Goal: Obtain resource: Obtain resource

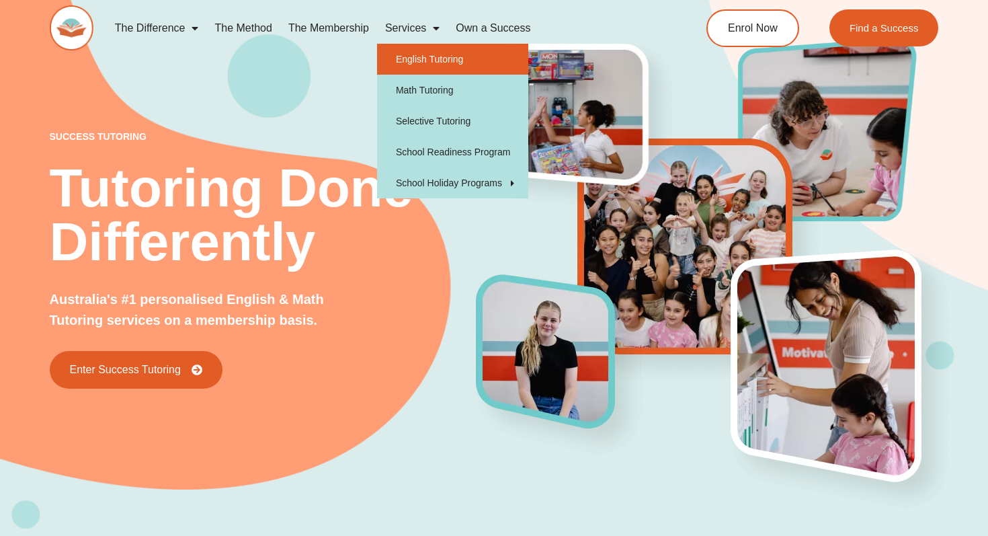
click at [435, 59] on link "English Tutoring" at bounding box center [452, 59] width 151 height 31
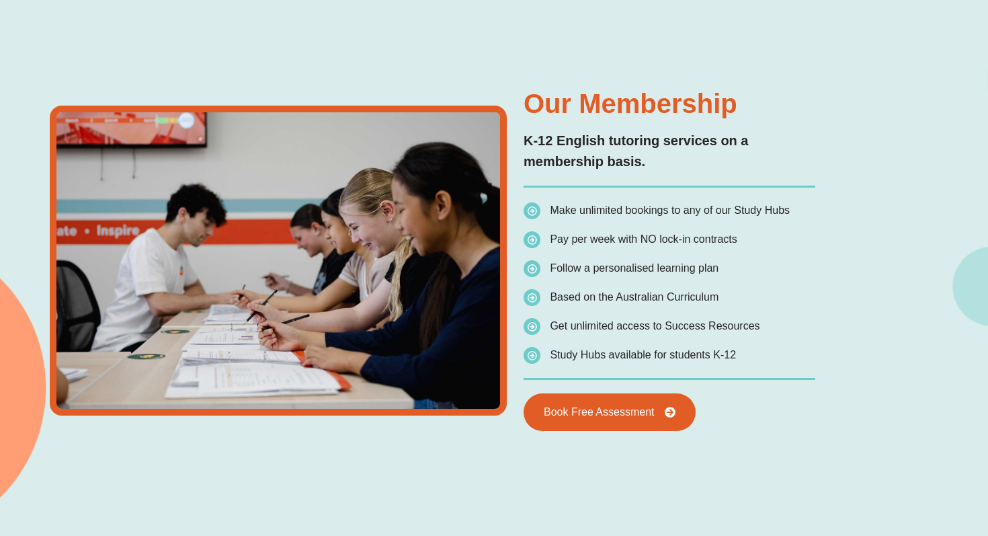
scroll to position [2516, 0]
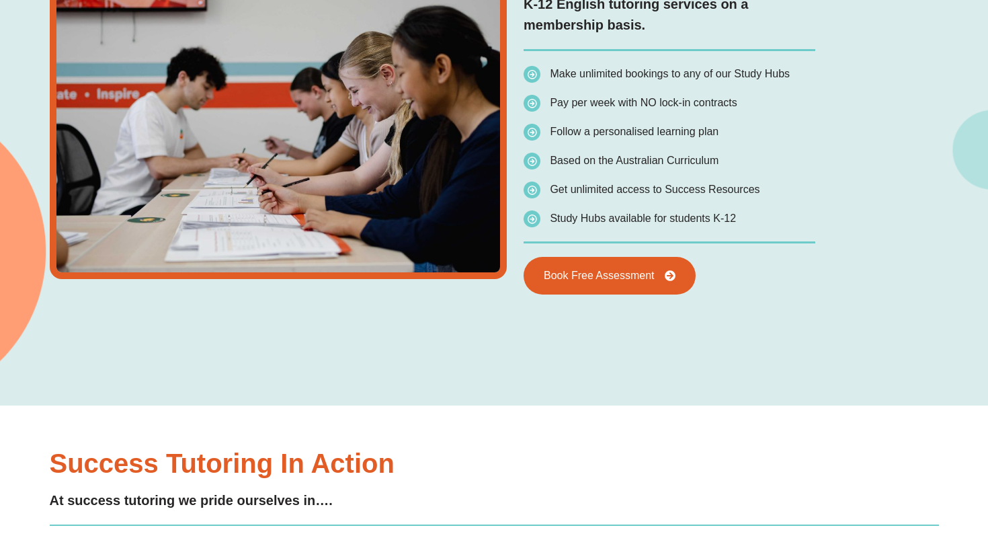
type input "*"
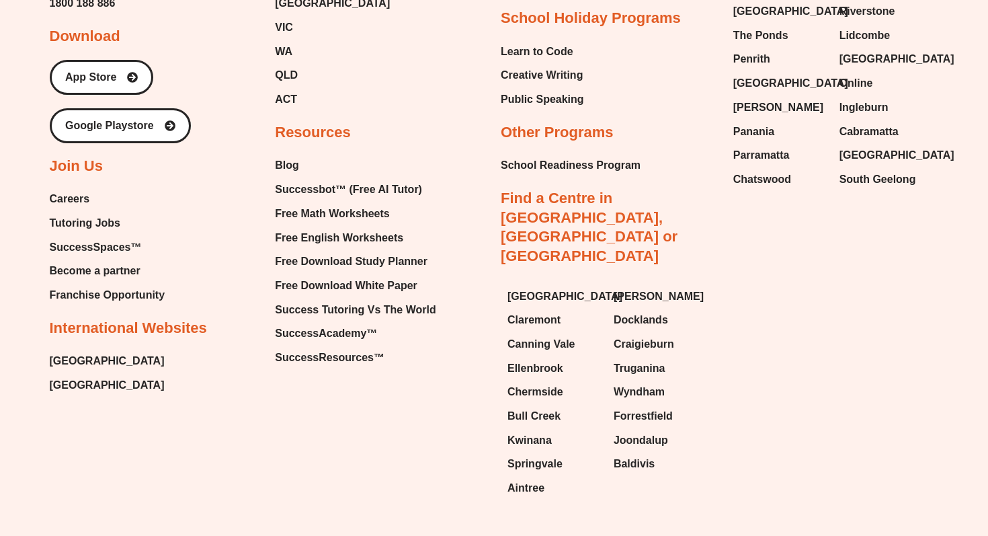
scroll to position [5395, 0]
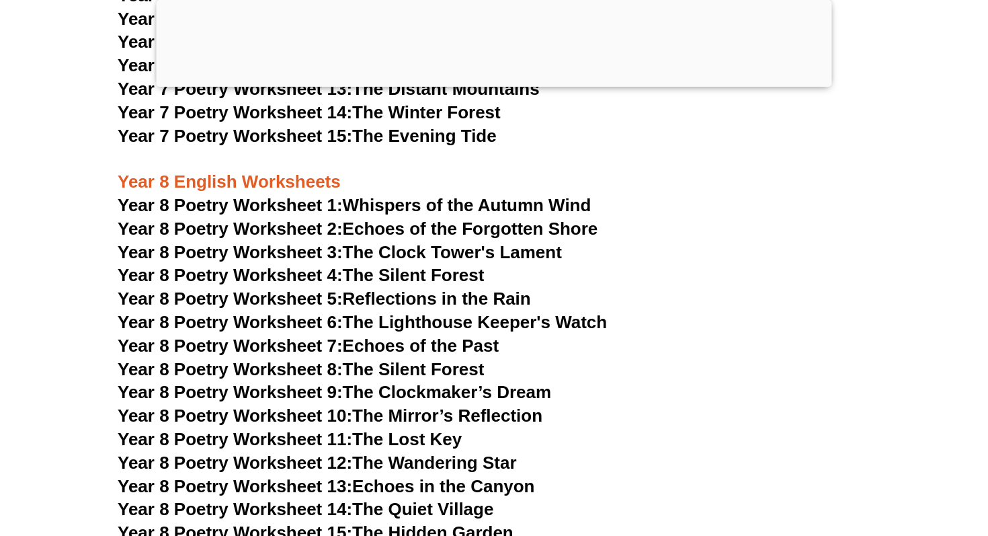
scroll to position [8740, 0]
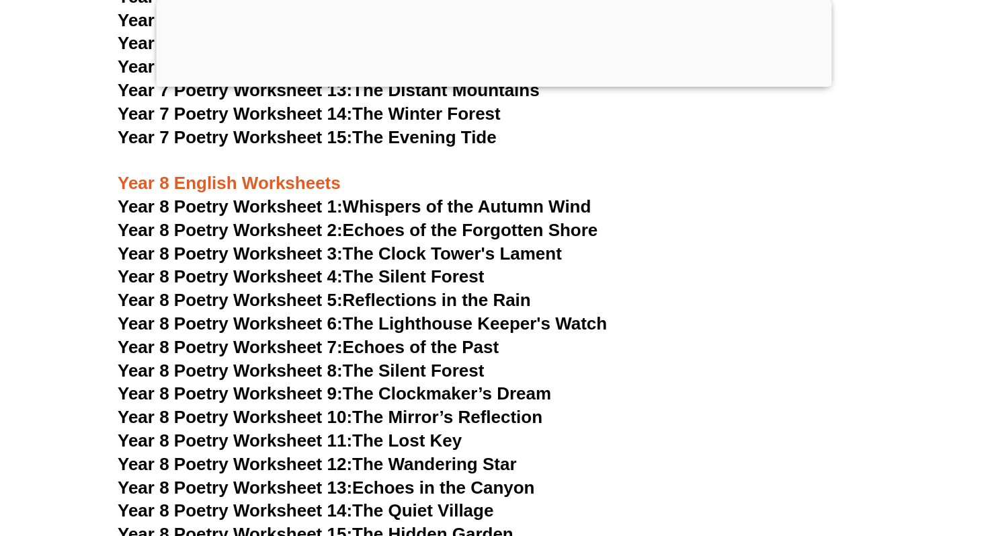
click at [255, 524] on span "Year 8 Poetry Worksheet 15:" at bounding box center [235, 534] width 235 height 20
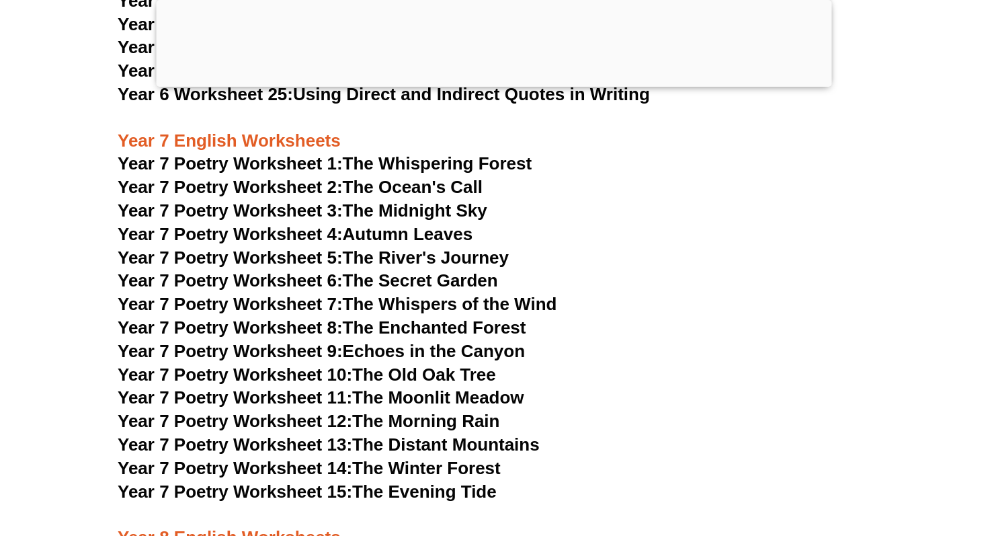
scroll to position [8398, 0]
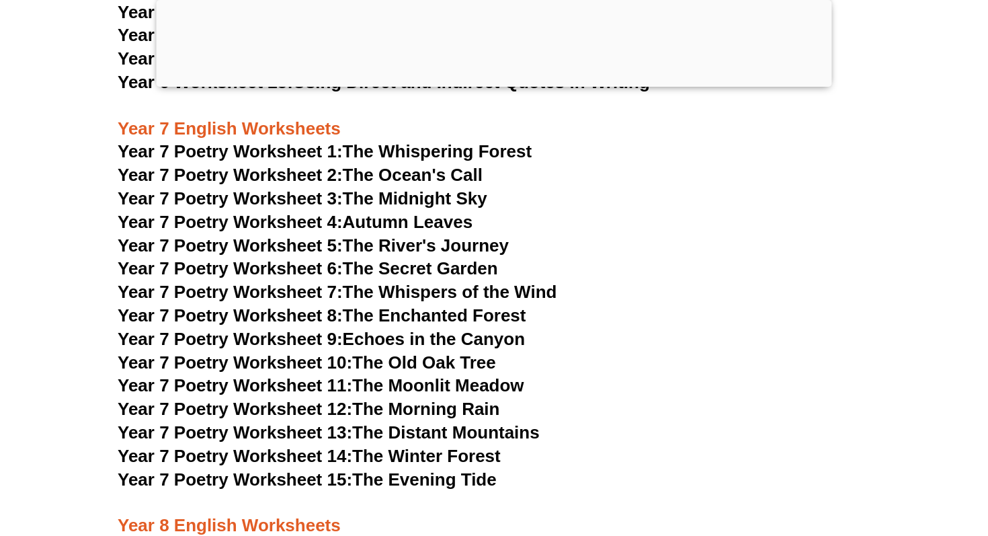
click at [440, 305] on link "Year 7 Poetry Worksheet 8: The Enchanted Forest" at bounding box center [322, 315] width 408 height 20
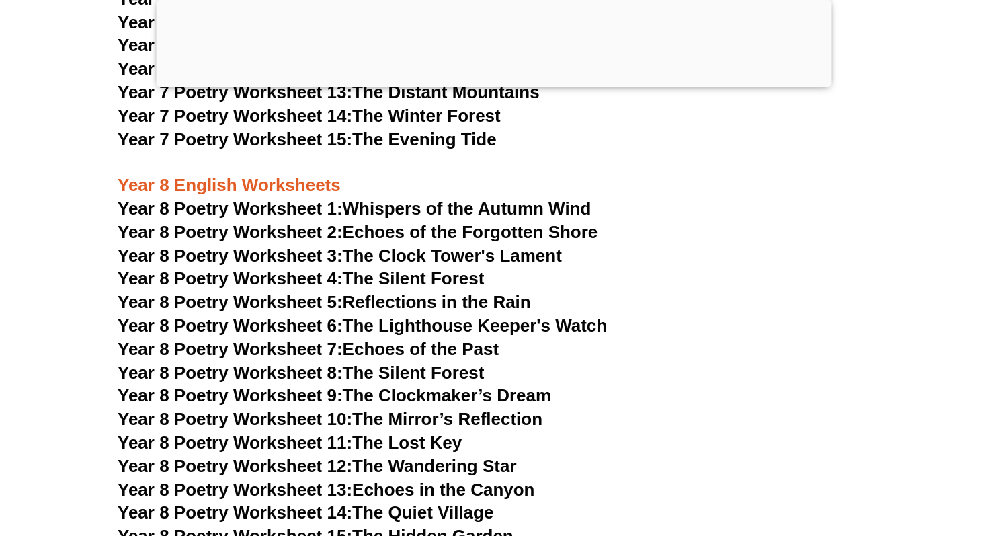
scroll to position [8740, 0]
